Goal: Task Accomplishment & Management: Complete application form

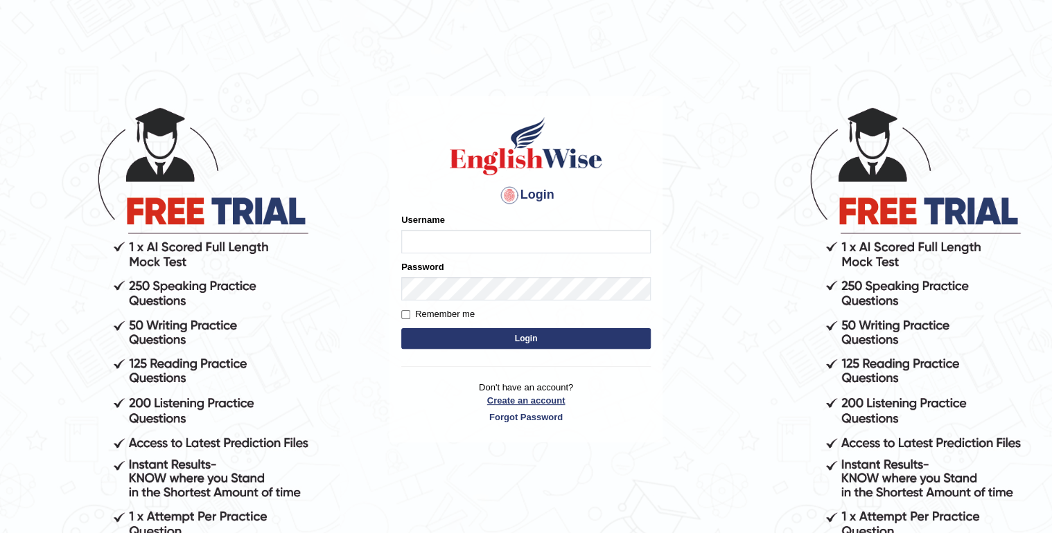
click at [496, 397] on link "Create an account" at bounding box center [525, 400] width 249 height 13
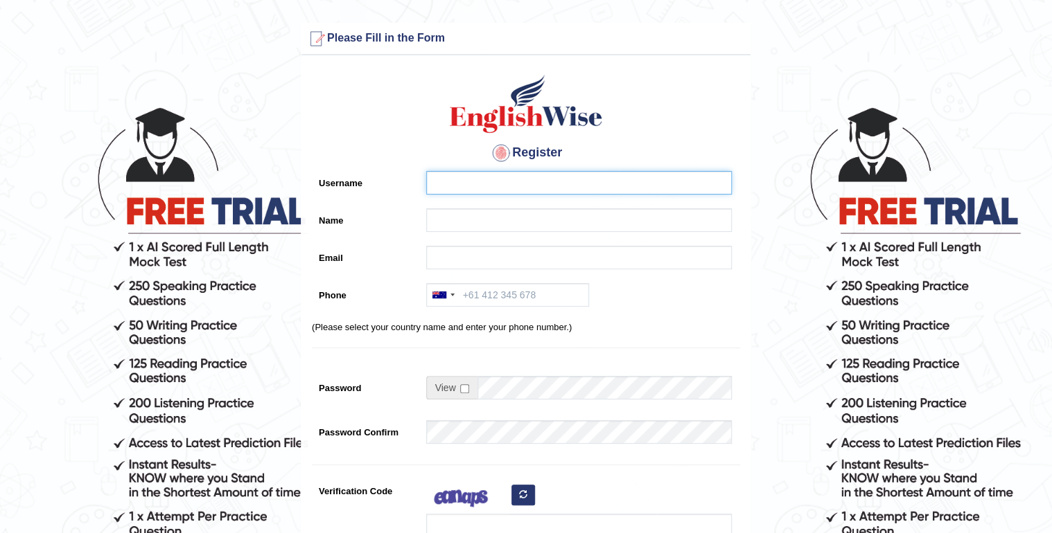
click at [428, 182] on input "Username" at bounding box center [579, 183] width 306 height 24
type input "m"
type input "Merertu"
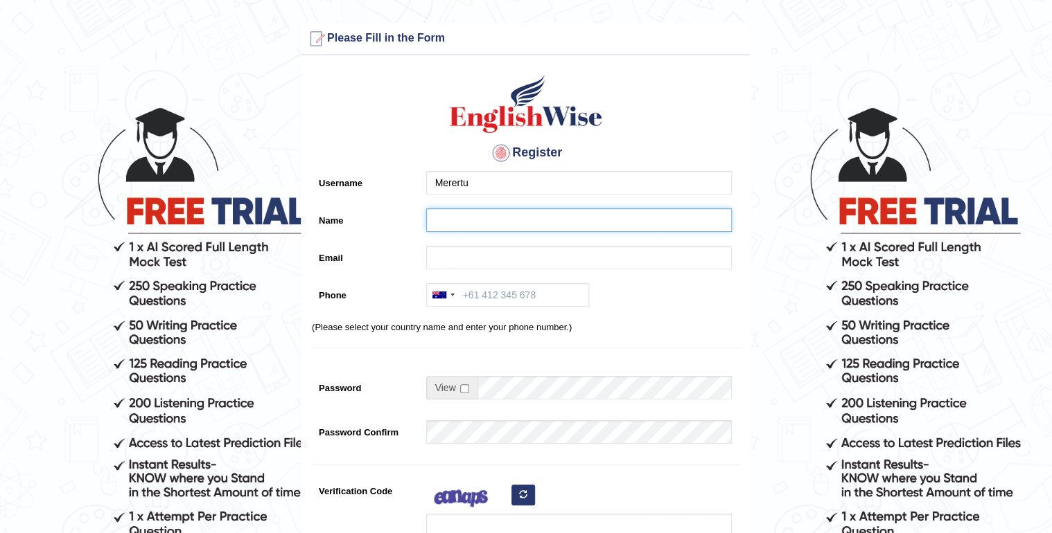
click at [455, 218] on input "Name" at bounding box center [579, 221] width 306 height 24
type input "Merertu"
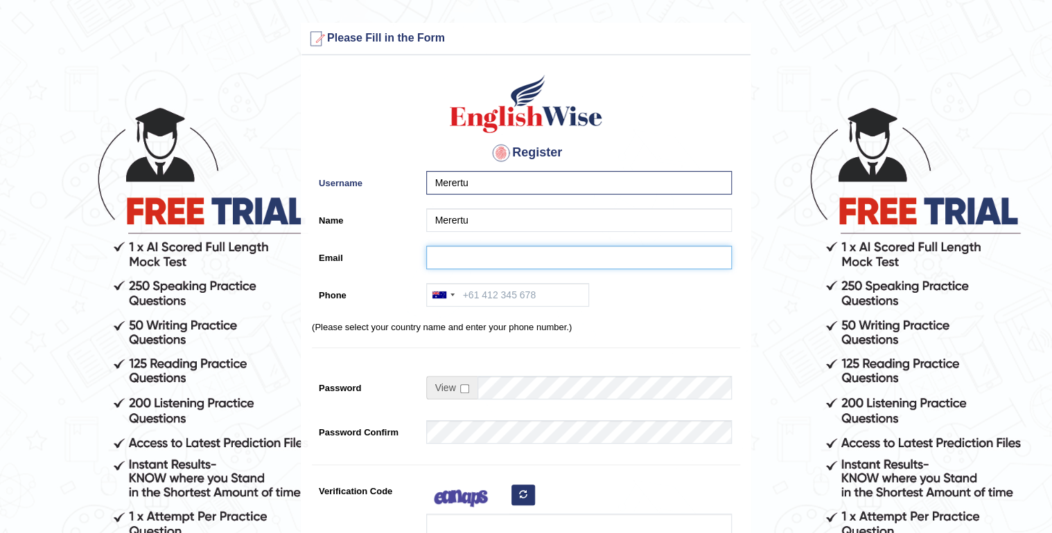
click at [442, 248] on input "Email" at bounding box center [579, 258] width 306 height 24
type input "M"
type input "[EMAIL_ADDRESS][DOMAIN_NAME]"
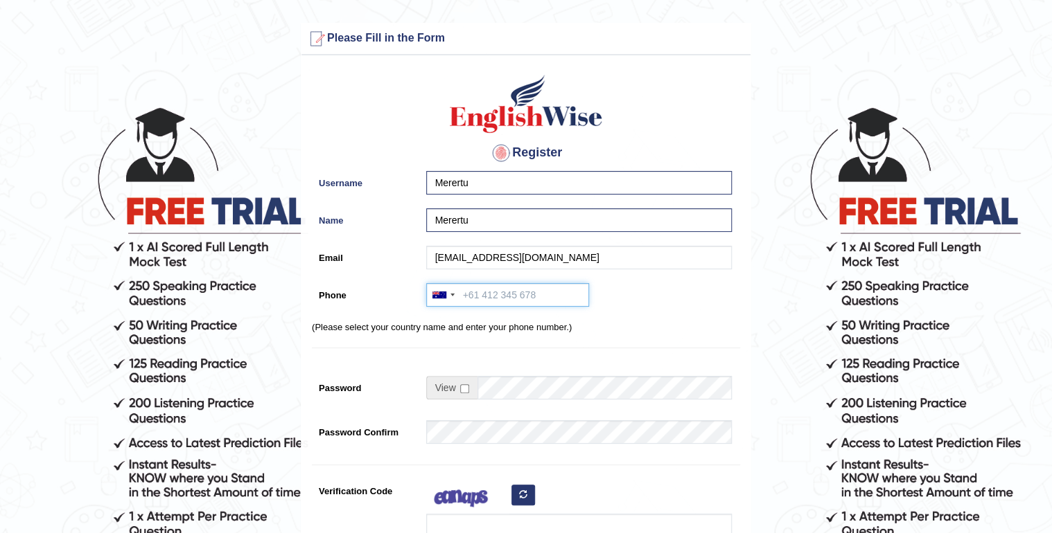
click at [493, 285] on input "Phone" at bounding box center [507, 295] width 163 height 24
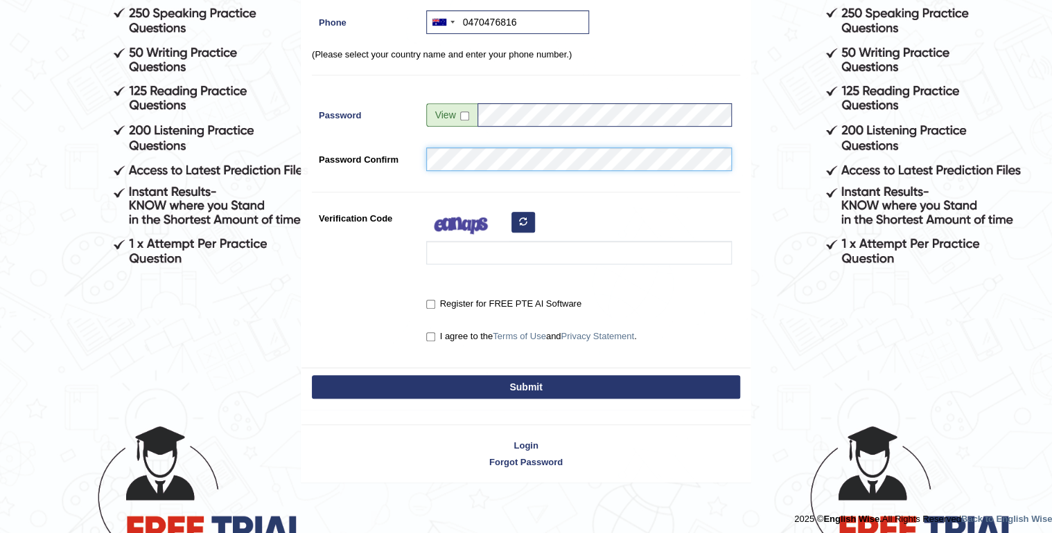
scroll to position [277, 0]
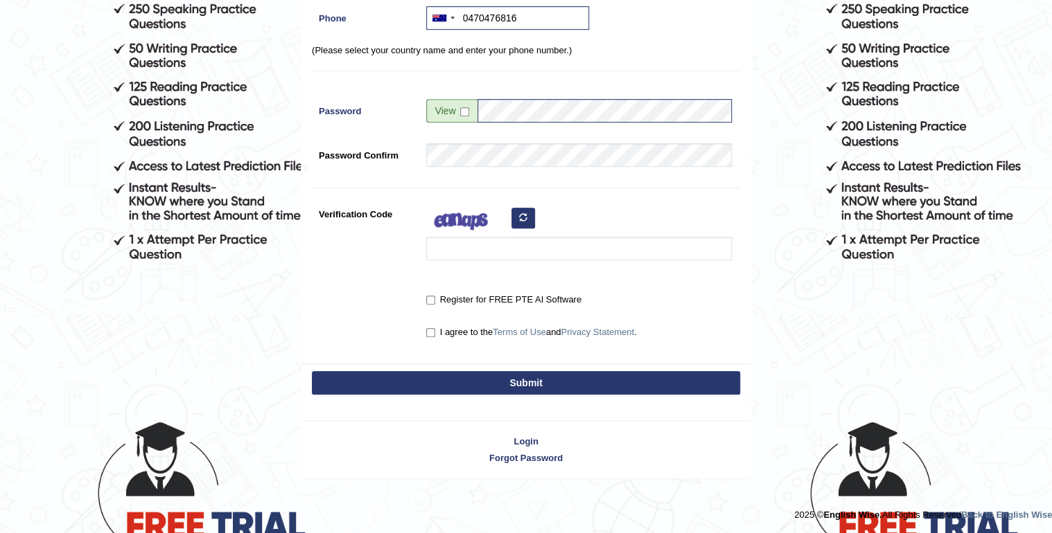
click at [476, 387] on button "Submit" at bounding box center [526, 383] width 428 height 24
type input "[PHONE_NUMBER]"
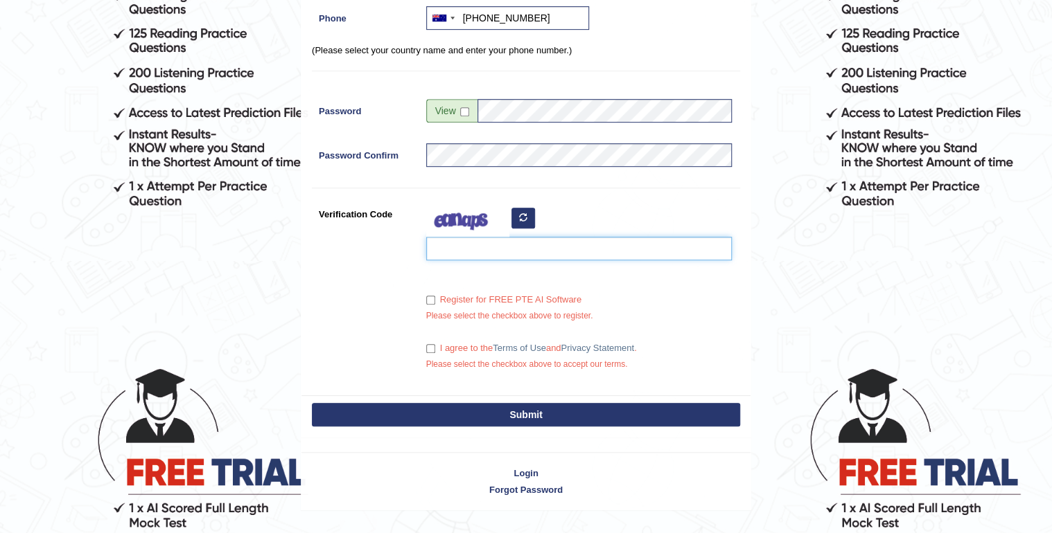
click at [475, 248] on input "Verification Code" at bounding box center [579, 249] width 306 height 24
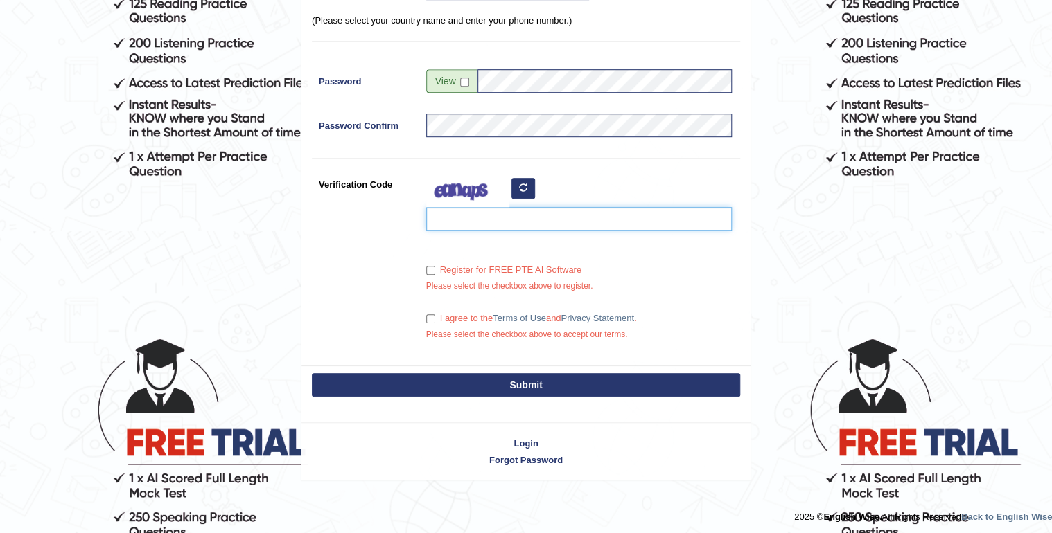
scroll to position [362, 0]
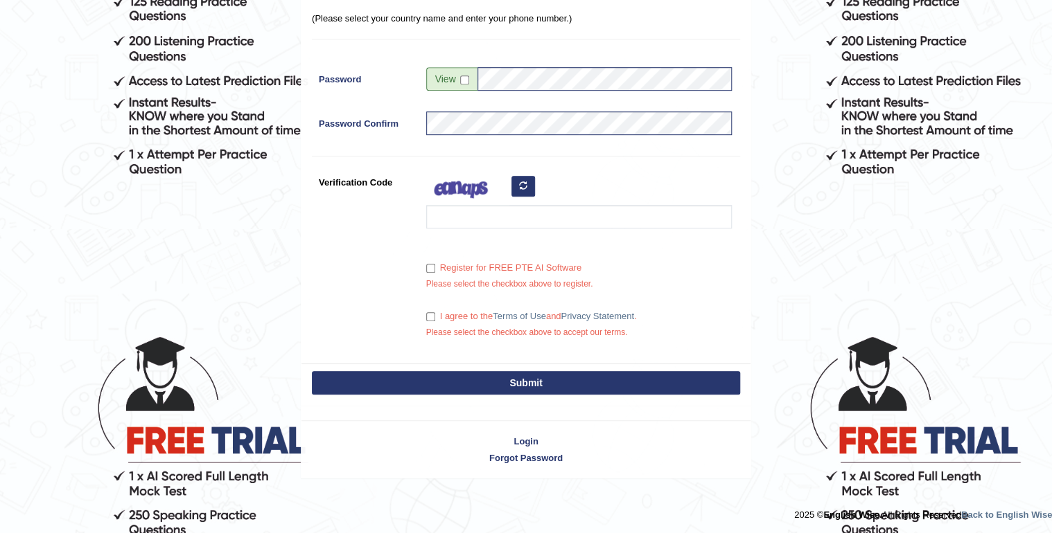
click at [432, 263] on label "Register for FREE PTE AI Software" at bounding box center [503, 268] width 155 height 14
click at [432, 264] on input "Register for FREE PTE AI Software" at bounding box center [430, 268] width 9 height 9
checkbox input "true"
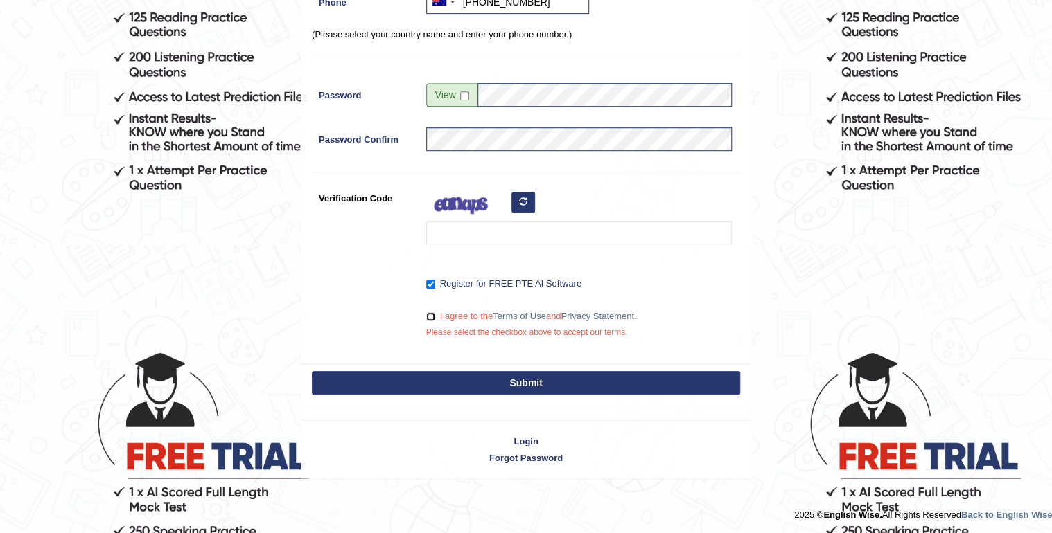
click at [432, 316] on input "I agree to the Terms of Use and Privacy Statement ." at bounding box center [430, 316] width 9 height 9
checkbox input "true"
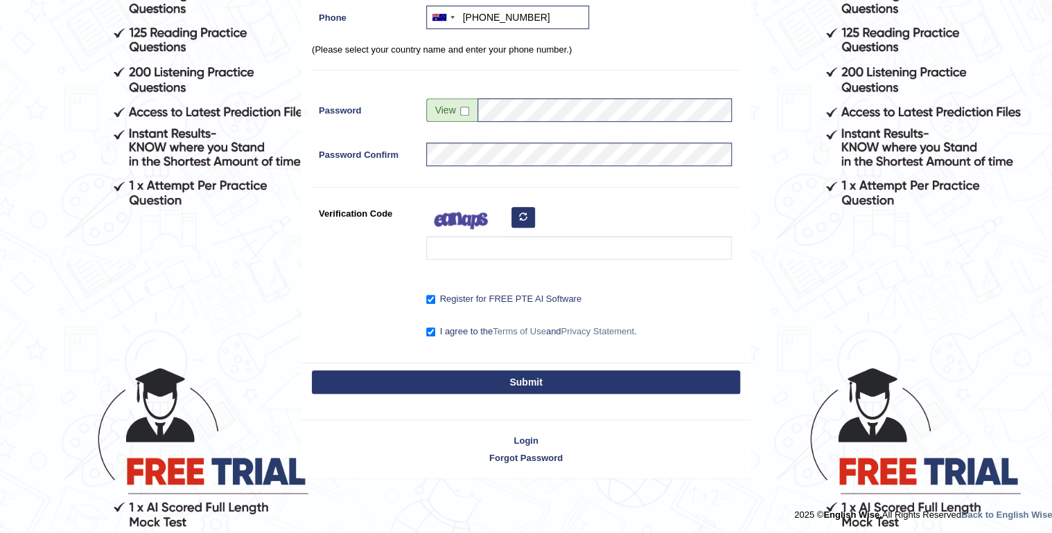
click at [493, 377] on button "Submit" at bounding box center [526, 383] width 428 height 24
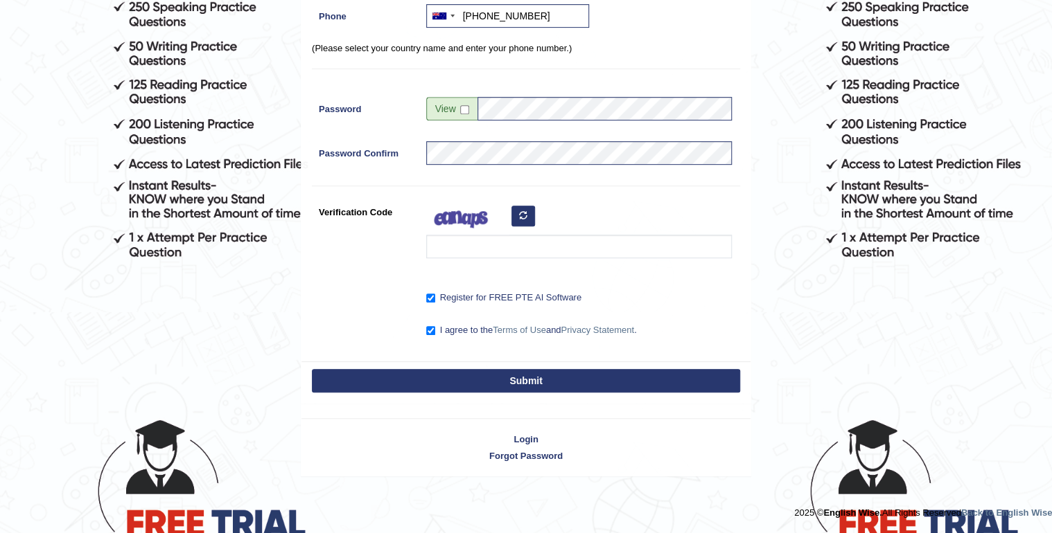
scroll to position [277, 0]
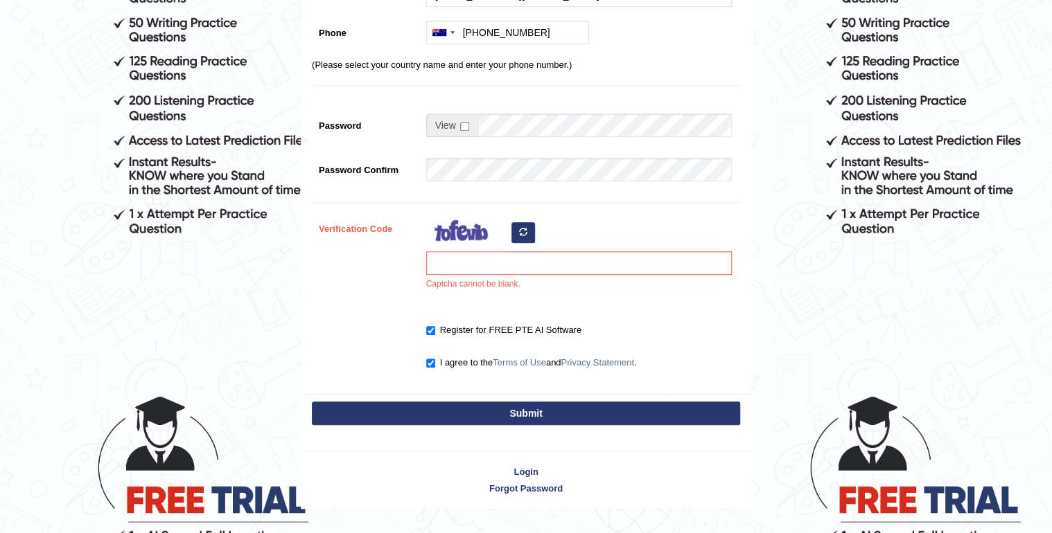
scroll to position [333, 0]
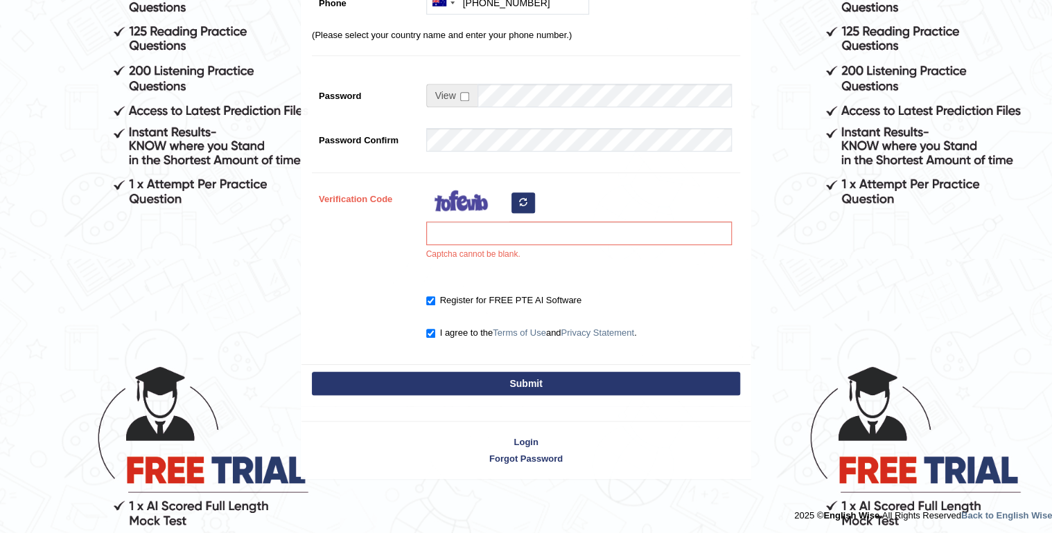
click at [504, 387] on button "Submit" at bounding box center [526, 384] width 428 height 24
type input "[PHONE_NUMBER]"
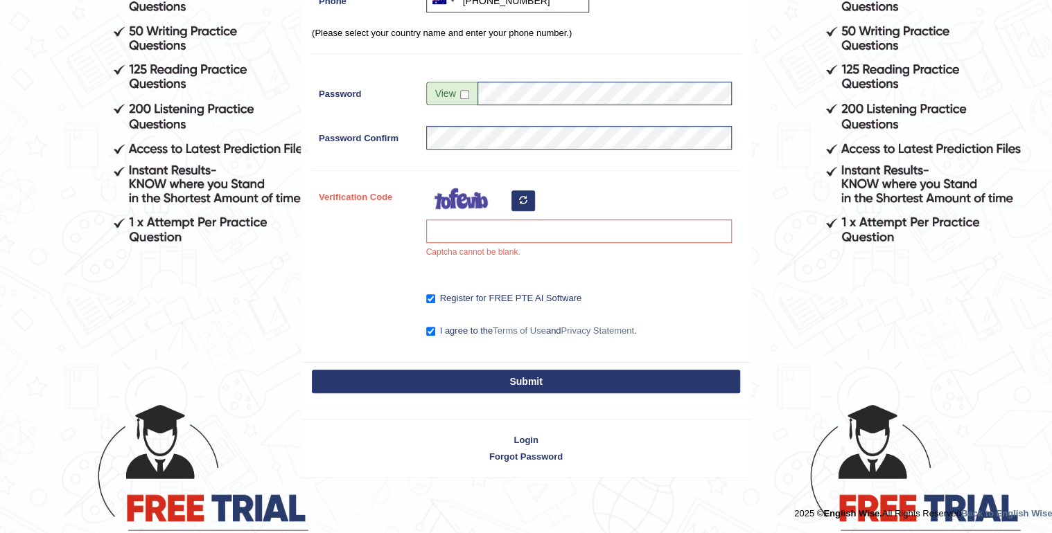
scroll to position [292, 0]
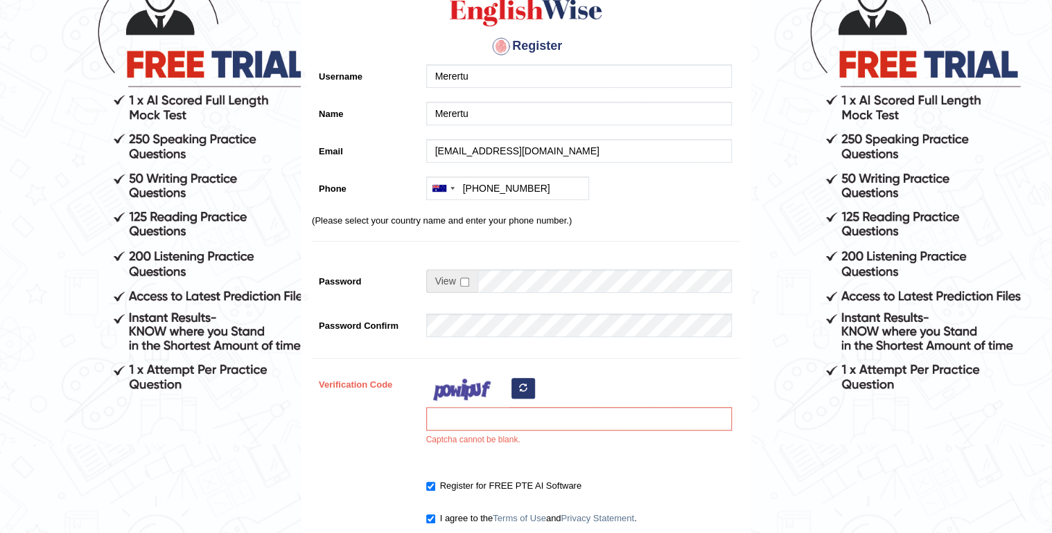
scroll to position [166, 0]
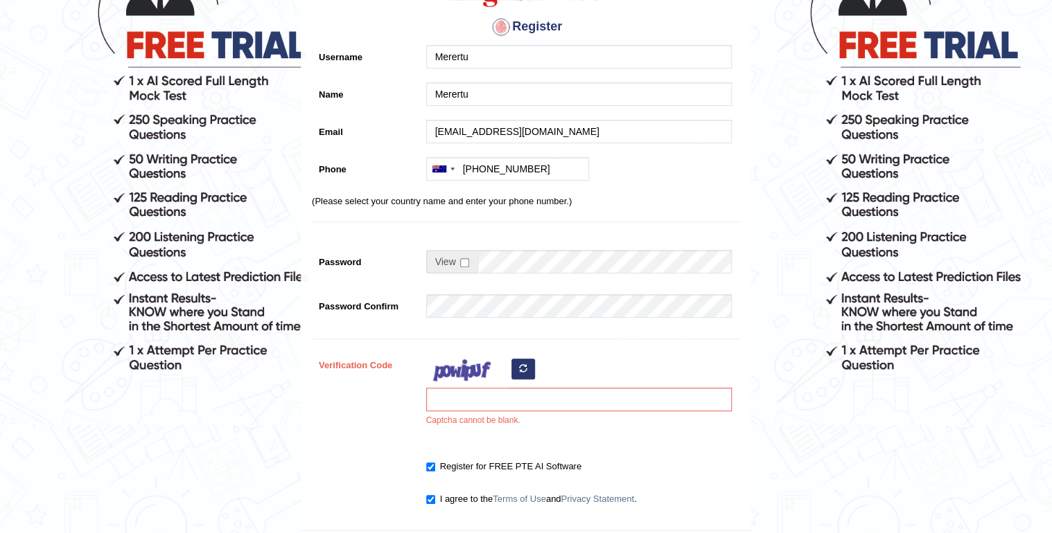
click at [524, 369] on icon "button" at bounding box center [523, 368] width 8 height 8
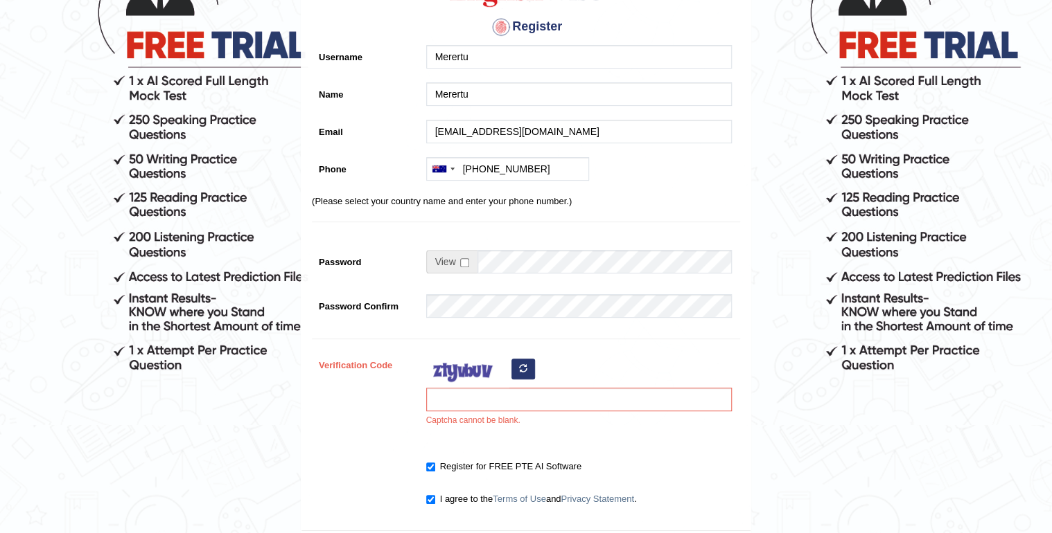
click at [524, 369] on icon "button" at bounding box center [523, 368] width 8 height 8
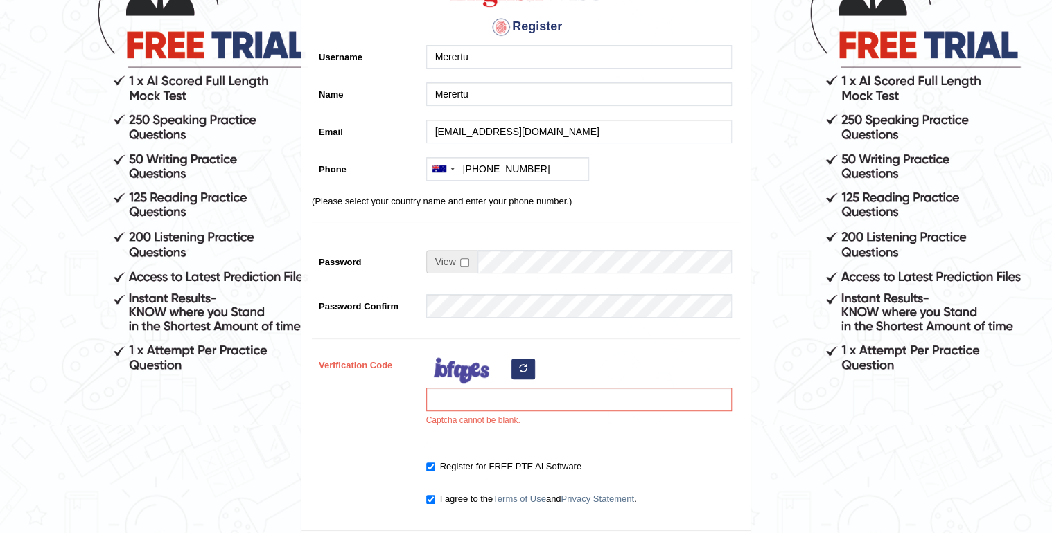
click at [524, 369] on icon "button" at bounding box center [523, 368] width 8 height 8
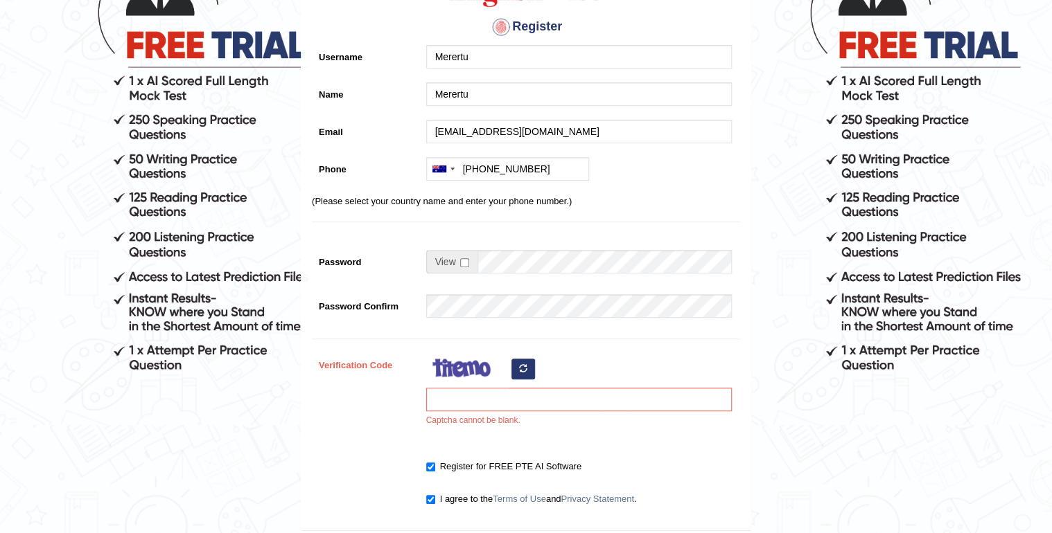
click at [524, 369] on icon "button" at bounding box center [523, 368] width 8 height 8
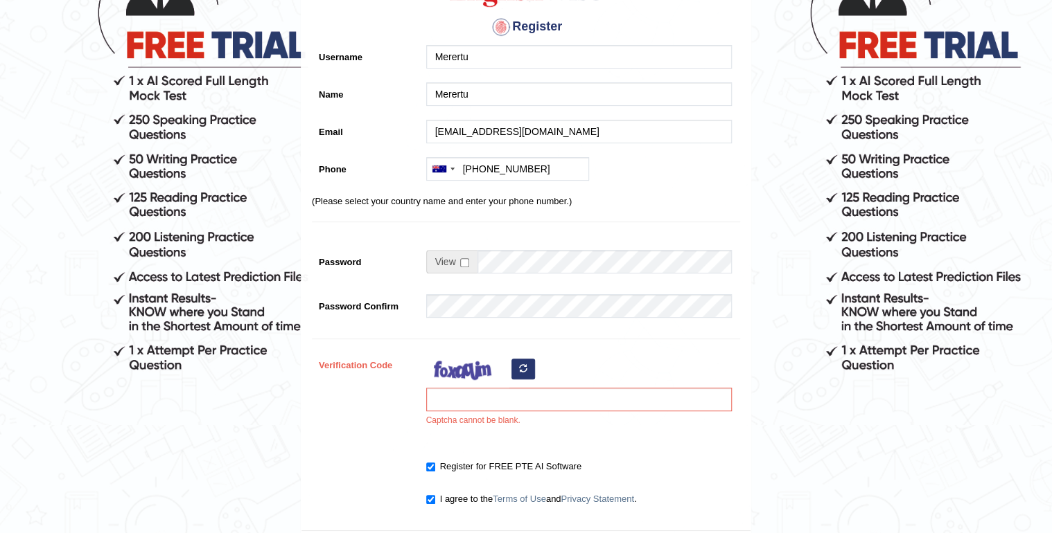
click at [524, 369] on icon "button" at bounding box center [523, 368] width 8 height 8
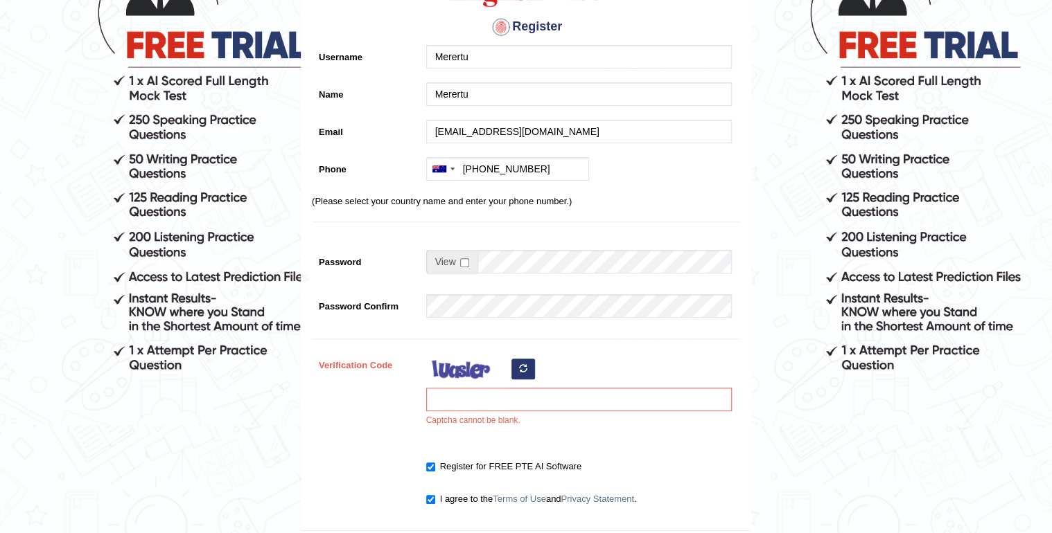
click at [524, 369] on icon "button" at bounding box center [523, 368] width 8 height 8
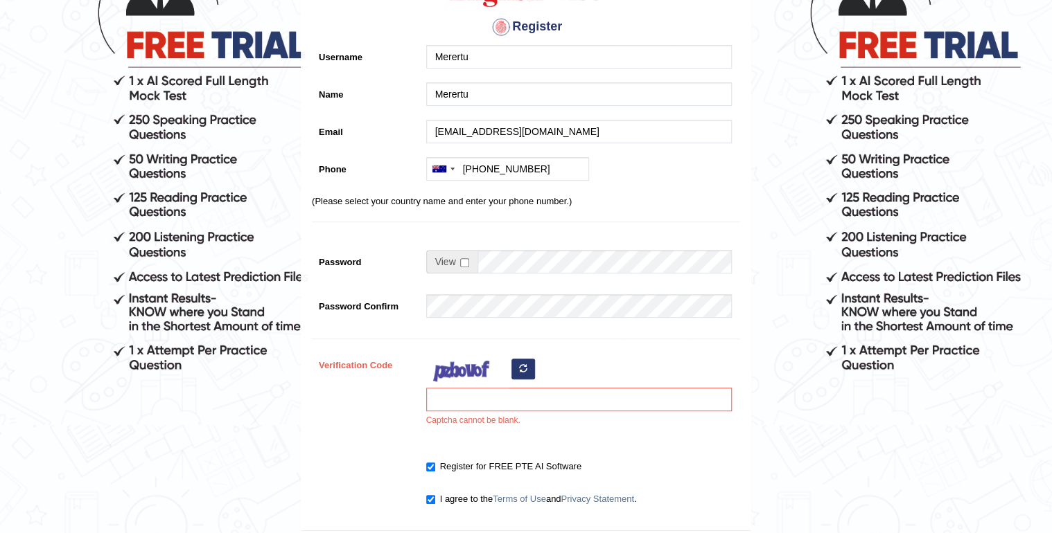
click at [524, 369] on icon "button" at bounding box center [523, 368] width 8 height 8
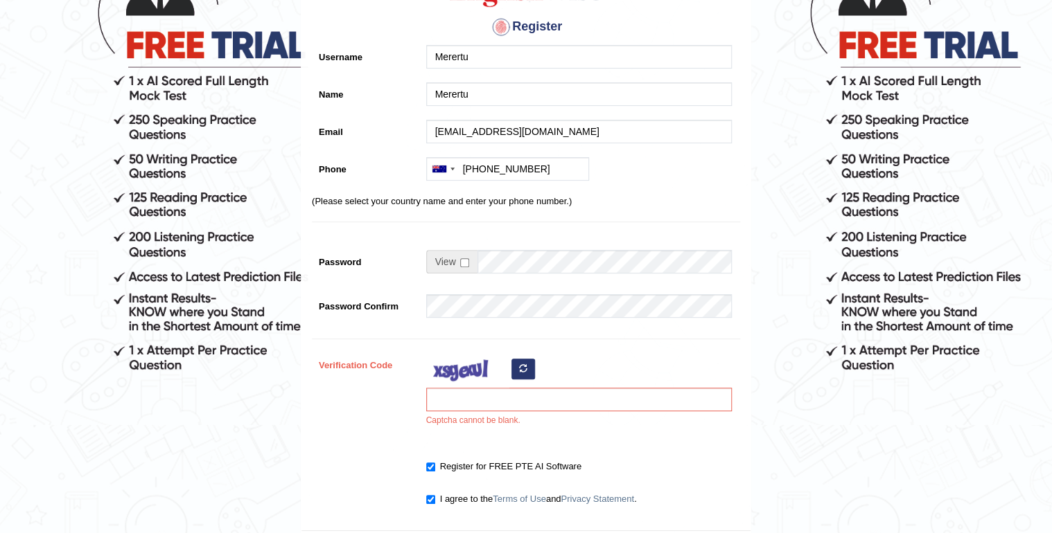
click at [524, 369] on icon "button" at bounding box center [523, 368] width 8 height 8
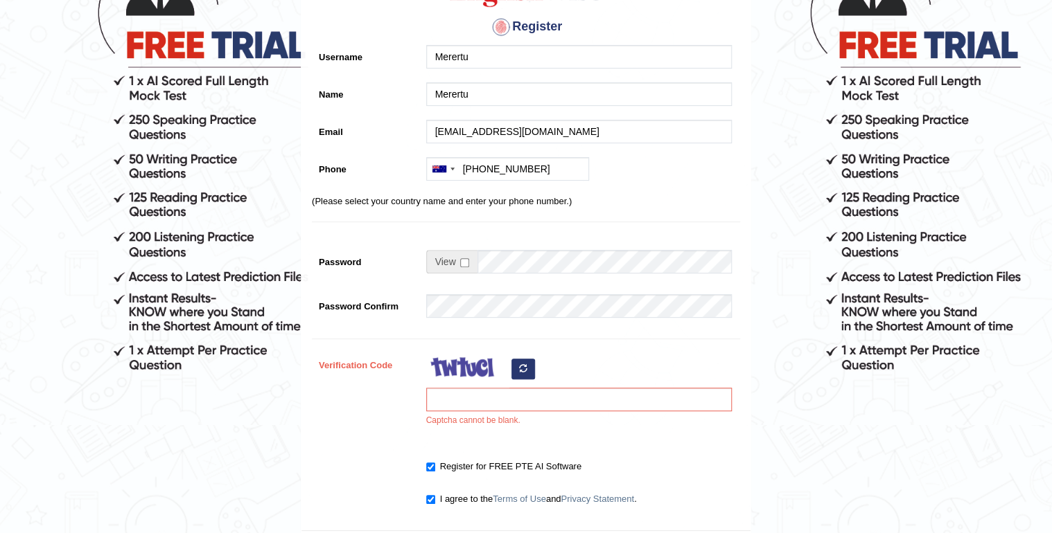
click at [524, 369] on icon "button" at bounding box center [523, 368] width 8 height 8
click at [456, 399] on input "Verification Code" at bounding box center [579, 400] width 306 height 24
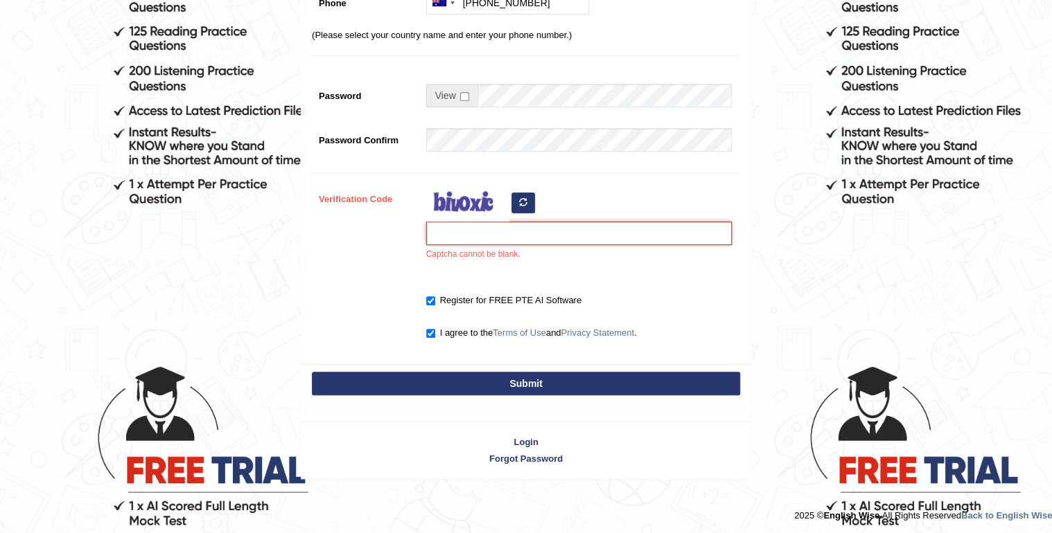
scroll to position [333, 0]
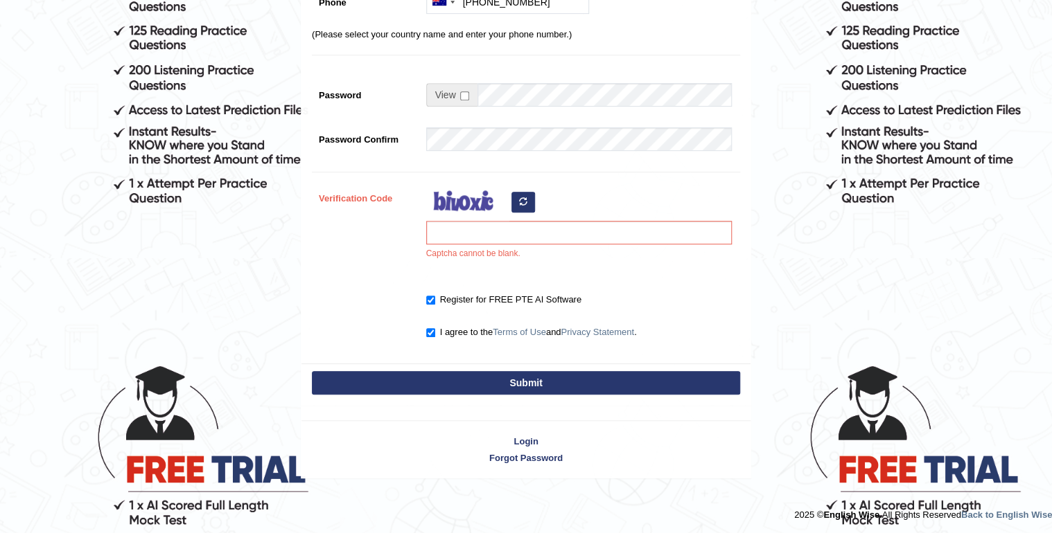
click at [520, 193] on button "button" at bounding box center [523, 202] width 24 height 21
click at [551, 221] on input "Verification Code" at bounding box center [579, 233] width 306 height 24
type input "fnsiqwb"
click at [488, 373] on button "Submit" at bounding box center [526, 383] width 428 height 24
type input "[PHONE_NUMBER]"
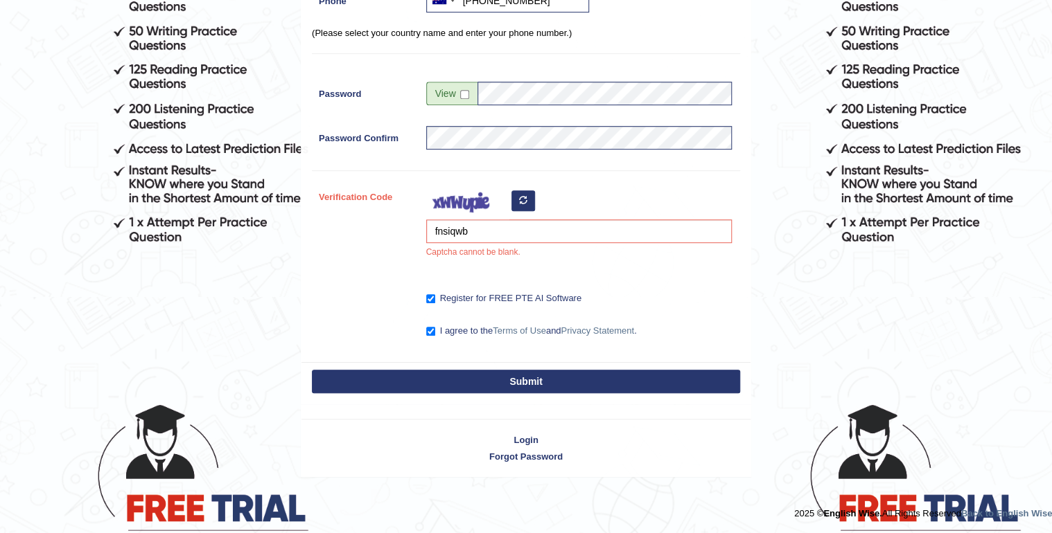
scroll to position [293, 0]
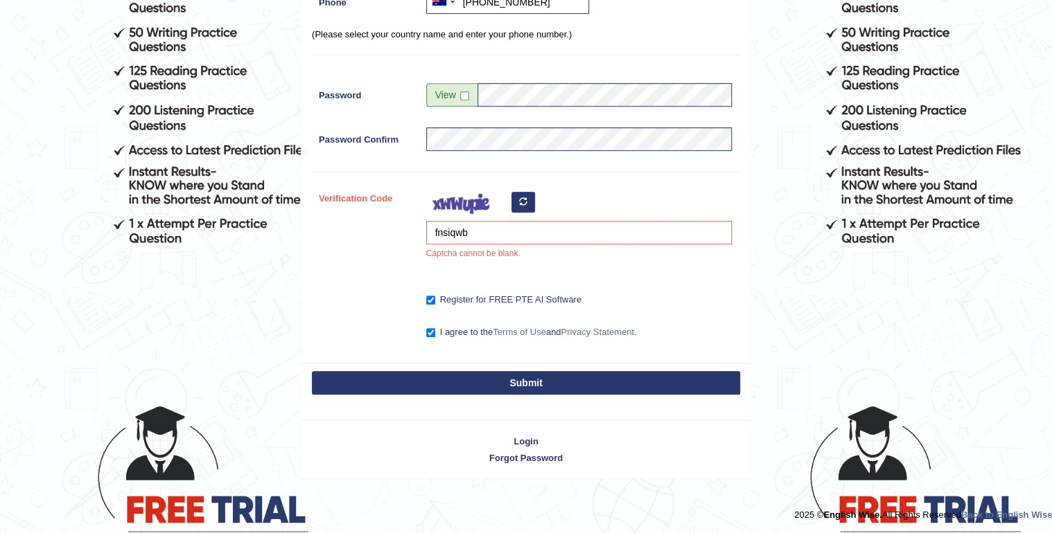
click at [497, 379] on button "Submit" at bounding box center [526, 383] width 428 height 24
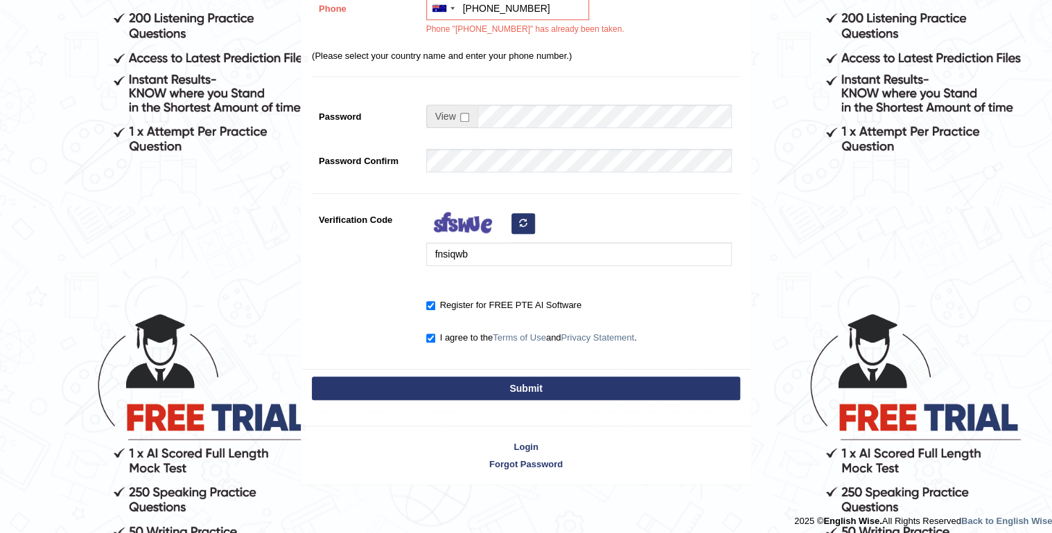
scroll to position [388, 0]
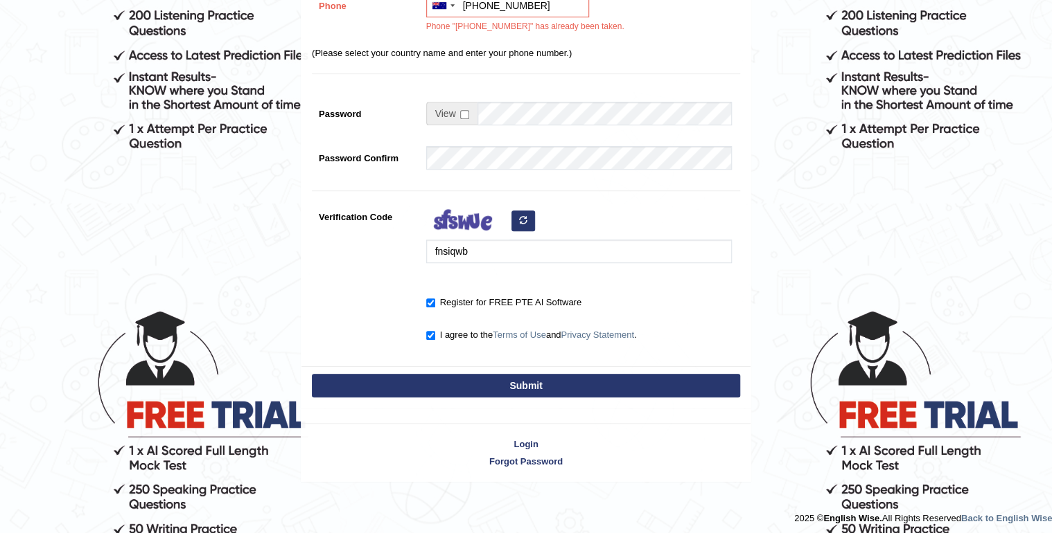
click at [530, 215] on button "button" at bounding box center [523, 221] width 24 height 21
click at [530, 215] on div "fnsiqwb" at bounding box center [575, 237] width 312 height 65
click at [527, 215] on div "fnsiqwb" at bounding box center [575, 237] width 312 height 65
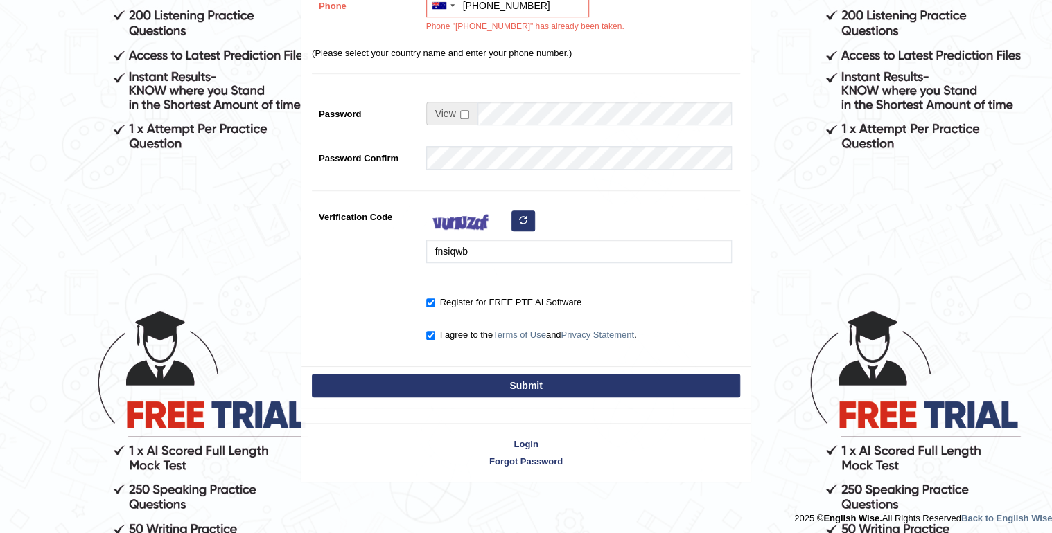
click at [527, 215] on div "fnsiqwb" at bounding box center [575, 237] width 312 height 65
type input "f"
type input "ruwuham"
click at [504, 382] on button "Submit" at bounding box center [526, 386] width 428 height 24
type input "[PHONE_NUMBER]"
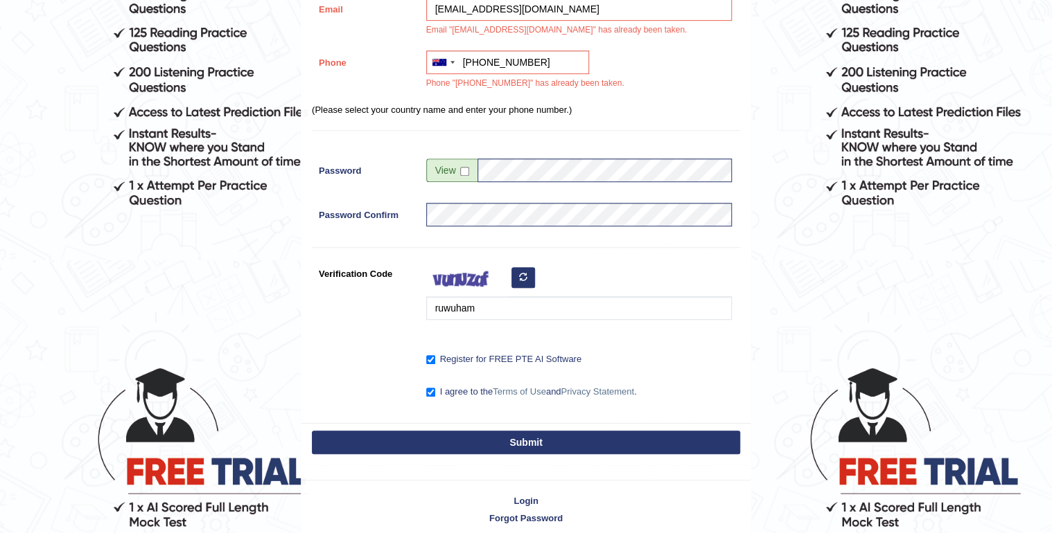
scroll to position [391, 0]
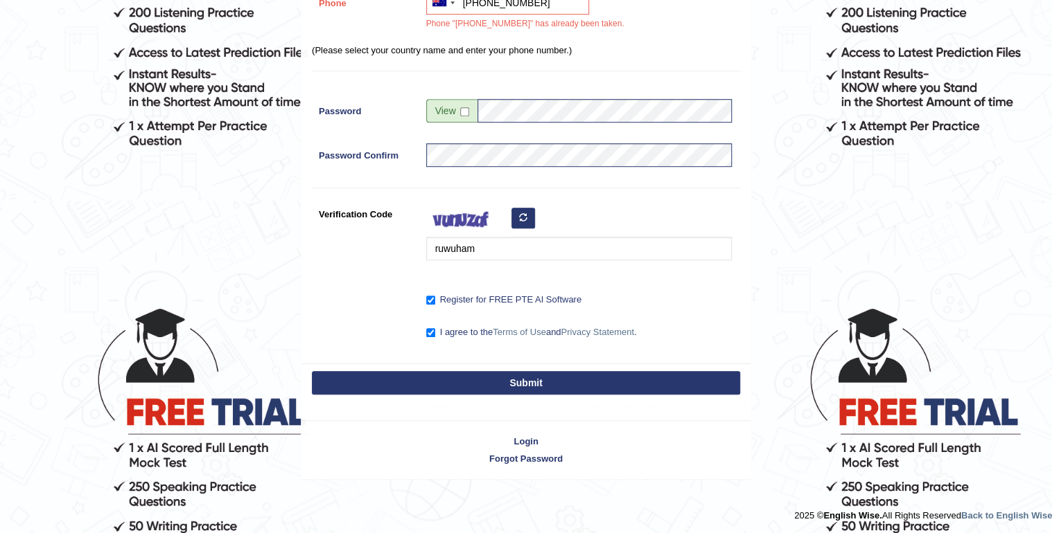
click at [481, 385] on button "Submit" at bounding box center [526, 383] width 428 height 24
